Goal: Transaction & Acquisition: Purchase product/service

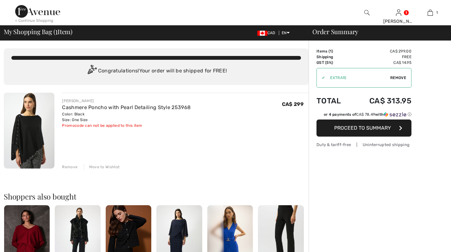
checkbox input "true"
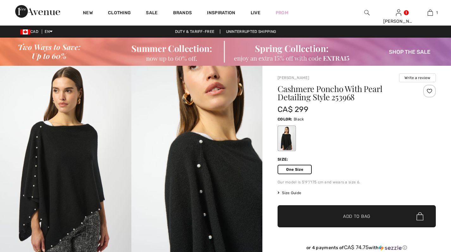
checkbox input "true"
click at [326, 60] on img at bounding box center [225, 52] width 451 height 28
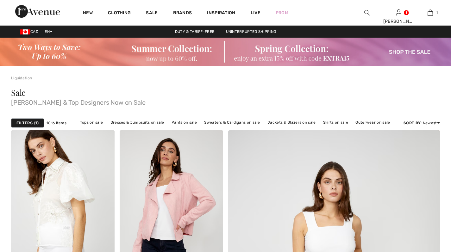
checkbox input "true"
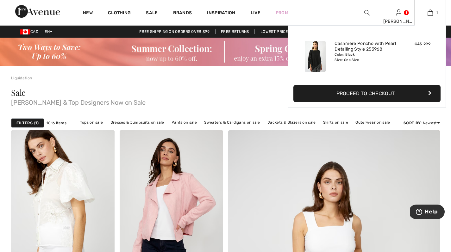
click at [370, 92] on button "Proceed to Checkout" at bounding box center [366, 93] width 147 height 17
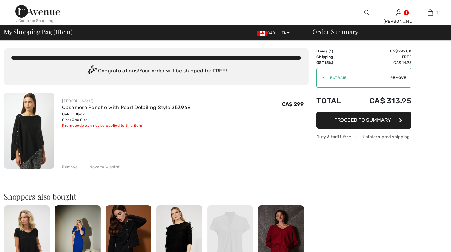
checkbox input "true"
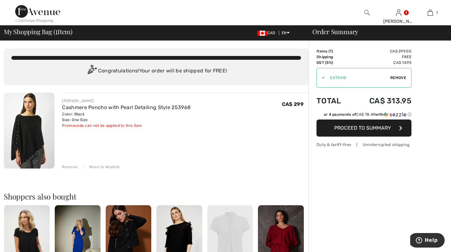
click at [133, 125] on div "Promocode can not be applied to this item" at bounding box center [126, 126] width 128 height 6
